Goal: Task Accomplishment & Management: Manage account settings

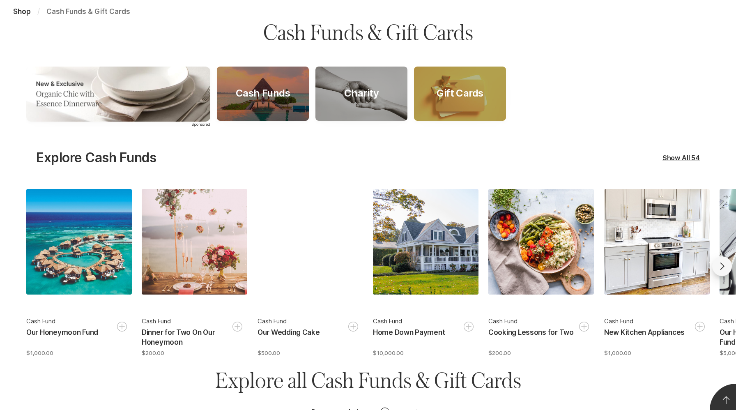
scroll to position [98, 0]
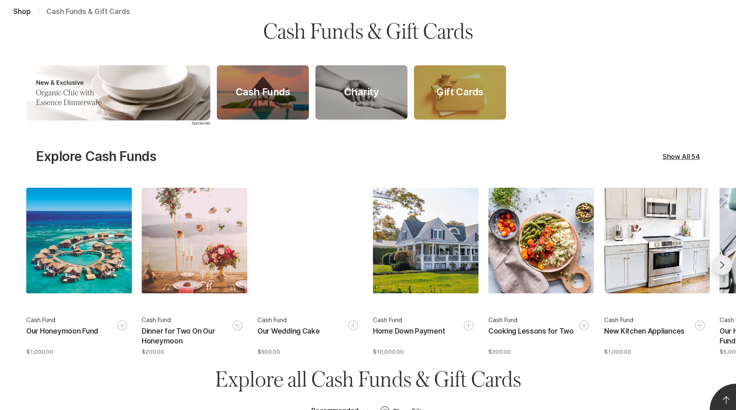
click at [724, 266] on icon "Go forward" at bounding box center [722, 265] width 10 height 10
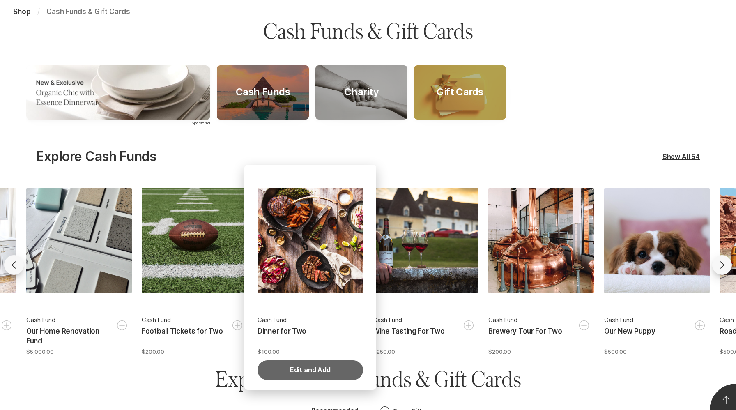
click at [326, 369] on button "Edit and Add" at bounding box center [309, 370] width 105 height 20
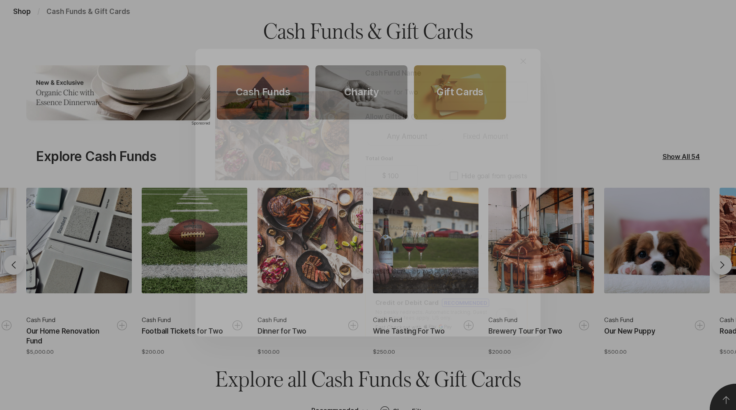
type textarea "x"
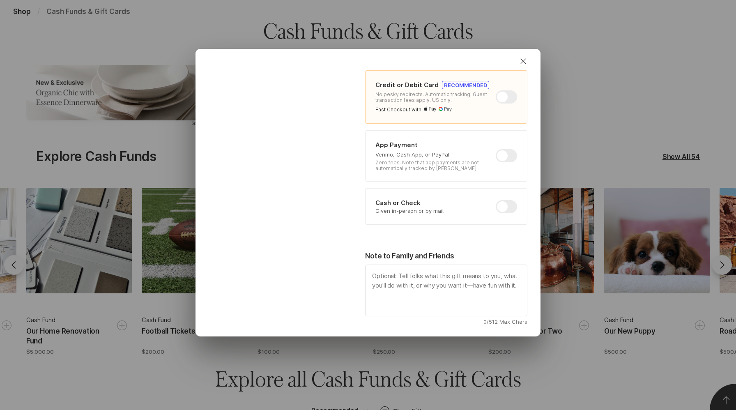
scroll to position [220, 0]
click at [502, 160] on div "App Payment Venmo, Cash App, or PayPal Zero fees. Note that app payments are no…" at bounding box center [446, 153] width 142 height 31
click at [505, 149] on div at bounding box center [505, 153] width 21 height 13
click at [496, 147] on input "checkbox" at bounding box center [495, 147] width 0 height 0
checkbox input "true"
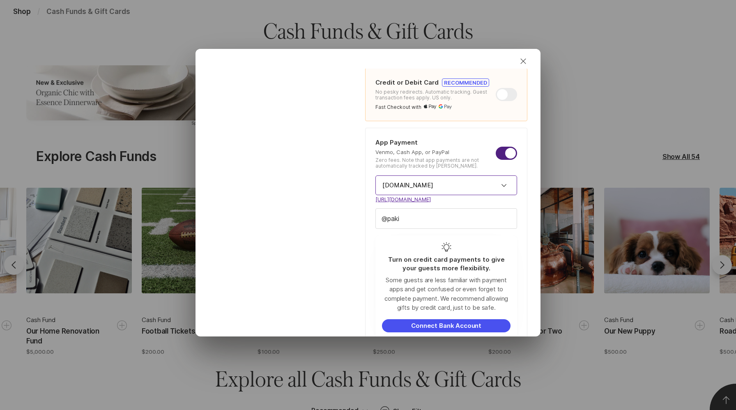
click at [466, 187] on input "[DOMAIN_NAME]" at bounding box center [446, 185] width 142 height 20
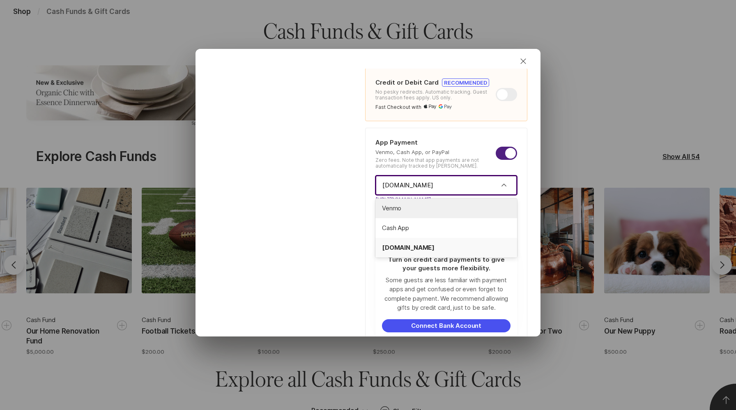
click at [446, 209] on span "Venmo" at bounding box center [446, 208] width 128 height 9
type textarea "x"
type input "Venmo"
click at [437, 218] on input "paki" at bounding box center [446, 219] width 141 height 20
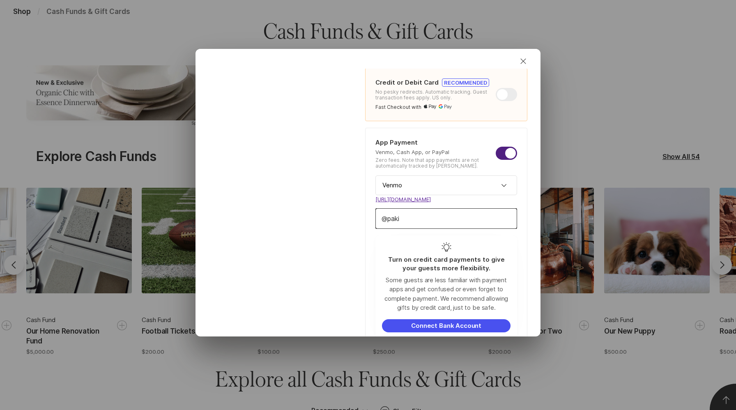
type input "pak"
type textarea "x"
type input "pa"
type textarea "x"
type input "p"
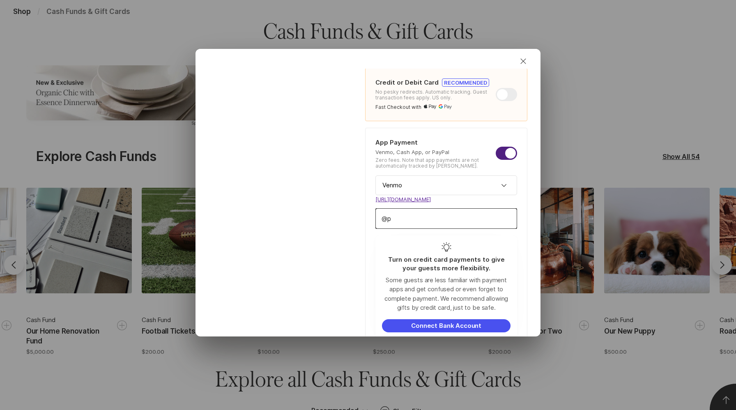
type textarea "x"
type input "p"
type textarea "x"
type input "p0k"
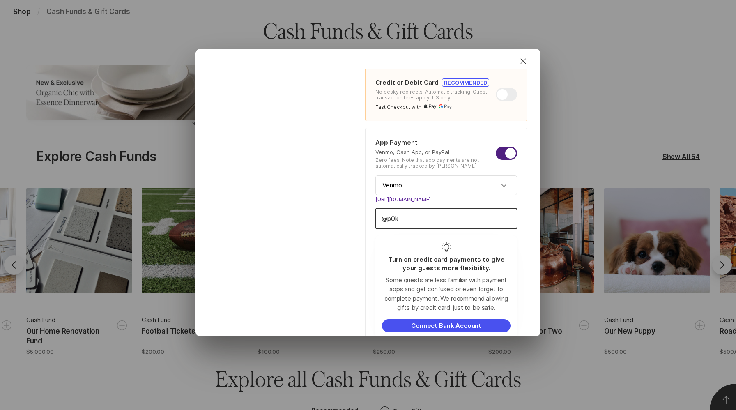
type textarea "x"
type input "p0ko"
type textarea "x"
type input "p0"
type textarea "x"
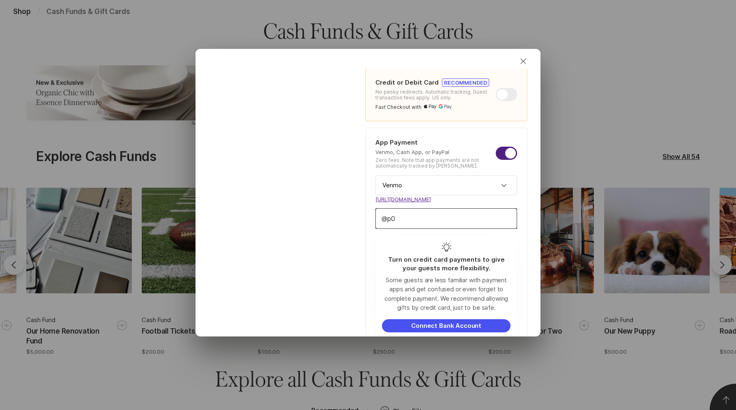
type input "p"
type textarea "x"
type input "po"
type textarea "x"
type input "pok"
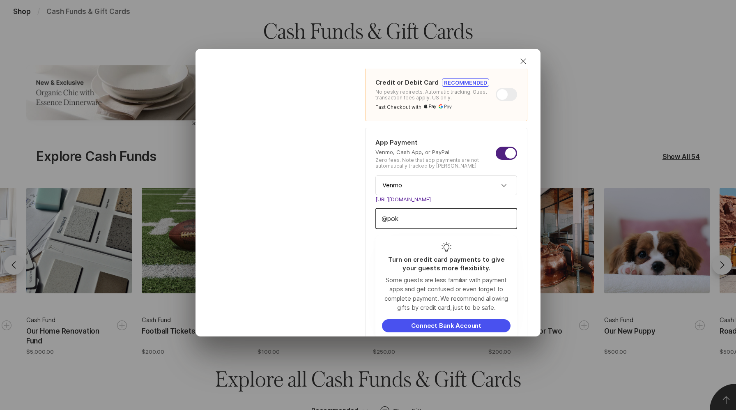
type textarea "x"
type input "poko"
type textarea "x"
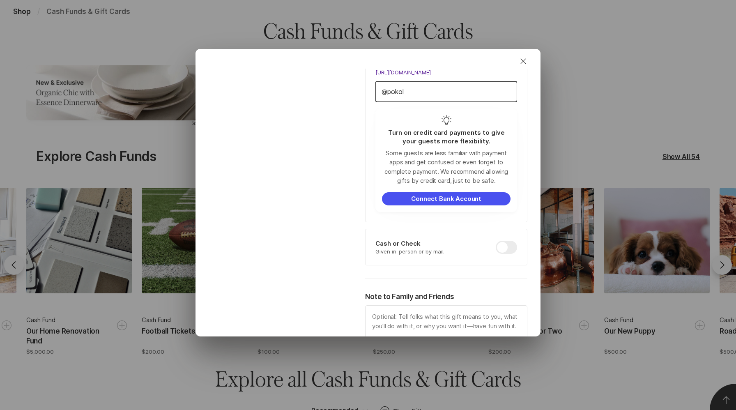
scroll to position [423, 0]
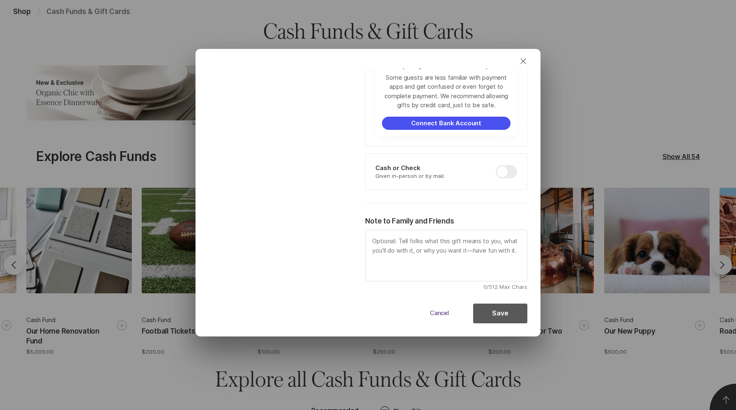
type input "pokol"
click at [502, 315] on button "Save" at bounding box center [500, 313] width 54 height 20
type textarea "x"
checkbox input "false"
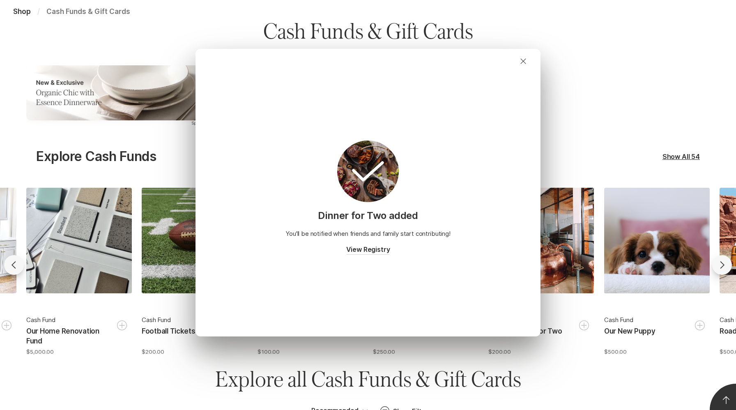
type textarea "x"
